Goal: Task Accomplishment & Management: Use online tool/utility

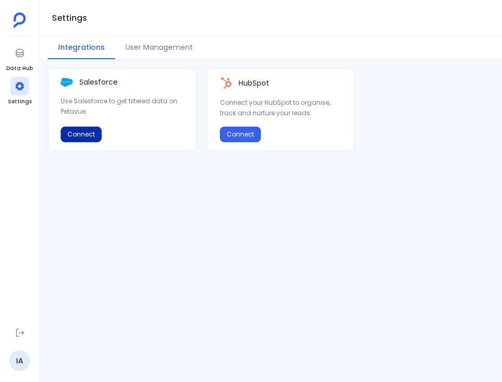
click at [72, 136] on button "Connect" at bounding box center [81, 135] width 41 height 16
click at [134, 130] on span "Syncing data to setup data hub" at bounding box center [153, 133] width 62 height 17
drag, startPoint x: 135, startPoint y: 130, endPoint x: 176, endPoint y: 134, distance: 40.7
click at [176, 134] on span "Syncing data to setup data hub" at bounding box center [156, 134] width 45 height 12
click at [176, 135] on span "Syncing data to setup data hub" at bounding box center [156, 134] width 45 height 12
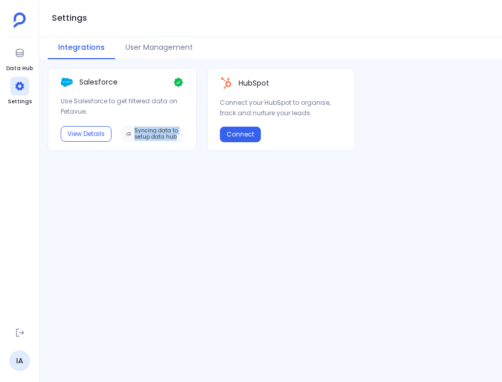
drag, startPoint x: 174, startPoint y: 137, endPoint x: 134, endPoint y: 132, distance: 39.7
click at [134, 132] on span "Syncing data to setup data hub" at bounding box center [156, 134] width 45 height 12
click at [246, 135] on button "Connect" at bounding box center [240, 135] width 41 height 16
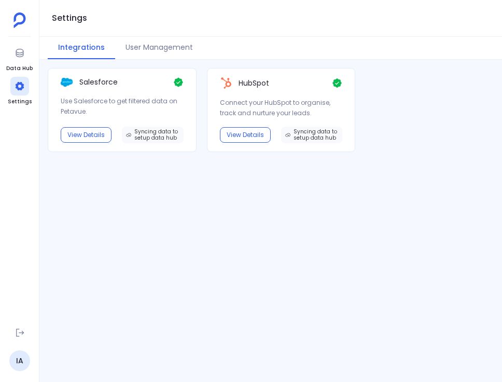
click at [216, 231] on div "Salesforce Use Salesforce to get filtered data on Petavue. View Details Syncing…" at bounding box center [270, 220] width 463 height 305
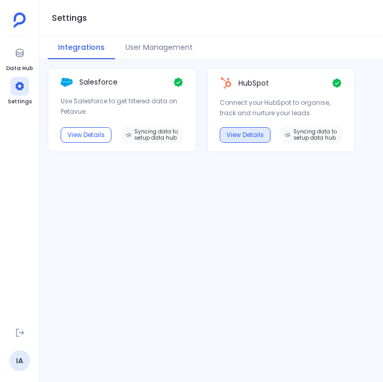
click at [257, 140] on button "View Details" at bounding box center [245, 135] width 51 height 16
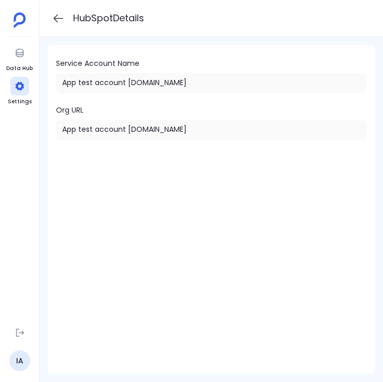
click at [55, 18] on icon at bounding box center [58, 18] width 10 height 8
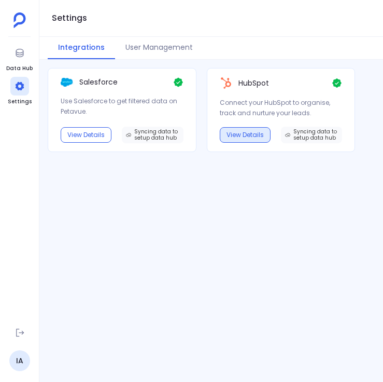
click at [251, 131] on button "View Details" at bounding box center [245, 135] width 51 height 16
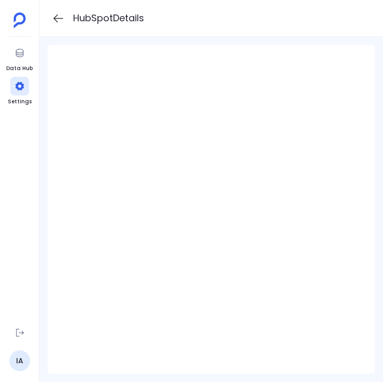
click at [53, 18] on icon at bounding box center [58, 18] width 13 height 13
